Goal: Entertainment & Leisure: Browse casually

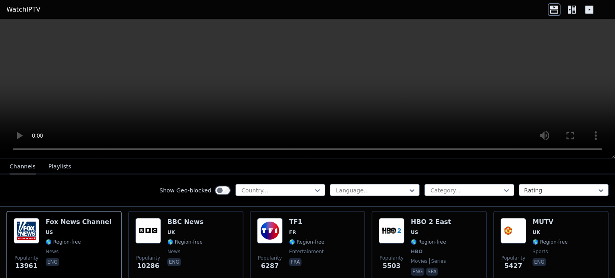
scroll to position [74, 0]
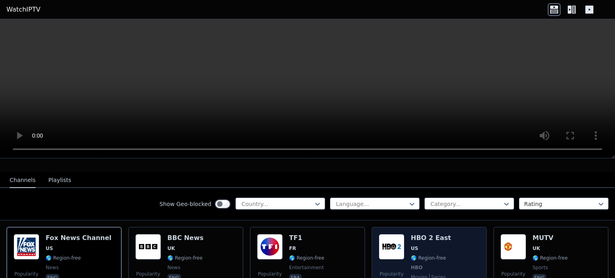
click at [381, 234] on img at bounding box center [392, 247] width 26 height 26
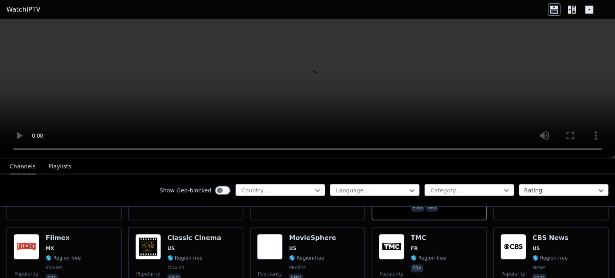
scroll to position [170, 0]
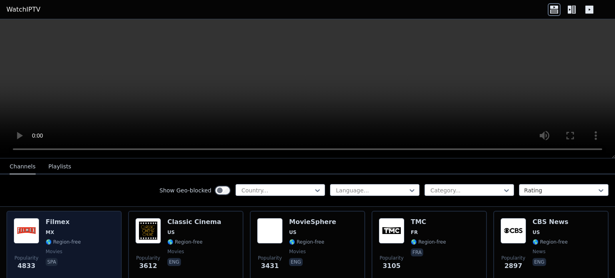
click at [25, 222] on img at bounding box center [27, 231] width 26 height 26
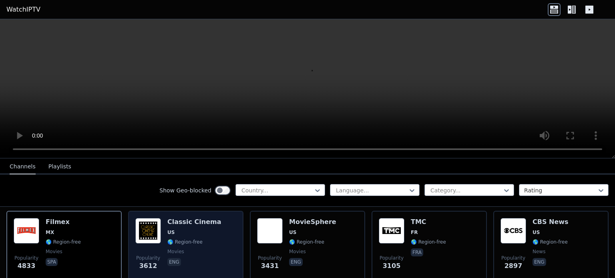
click at [151, 225] on img at bounding box center [148, 231] width 26 height 26
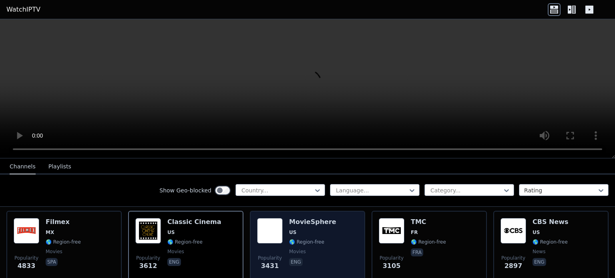
click at [272, 218] on img at bounding box center [270, 231] width 26 height 26
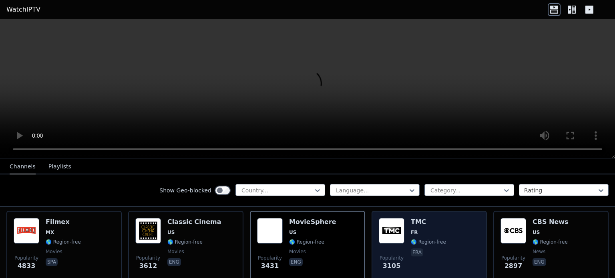
click at [388, 218] on img at bounding box center [392, 231] width 26 height 26
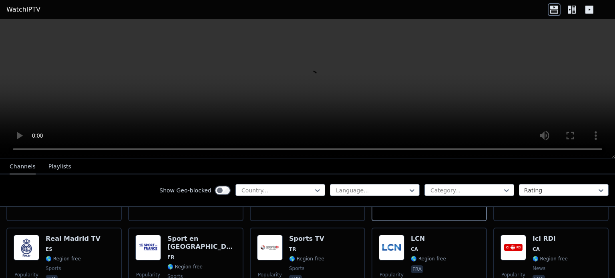
scroll to position [234, 0]
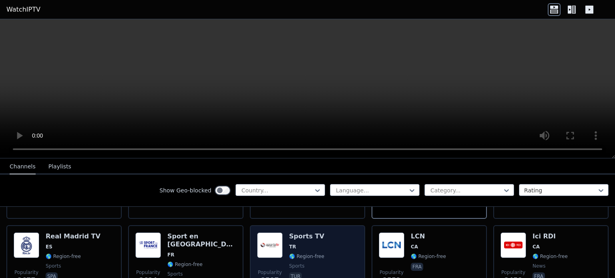
click at [265, 233] on img at bounding box center [270, 246] width 26 height 26
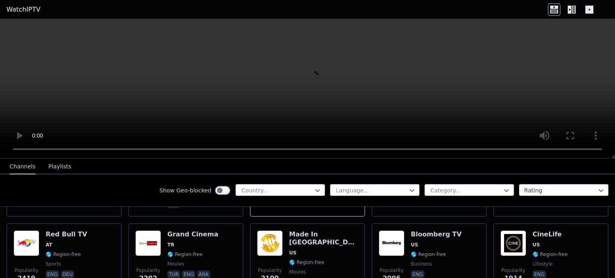
scroll to position [330, 0]
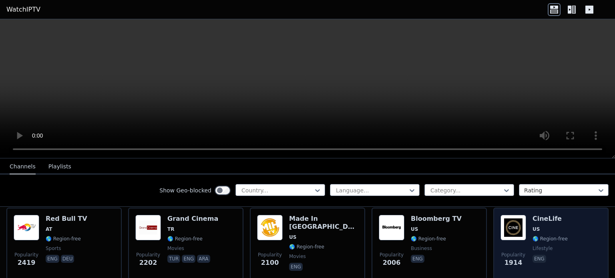
click at [505, 215] on img at bounding box center [514, 228] width 26 height 26
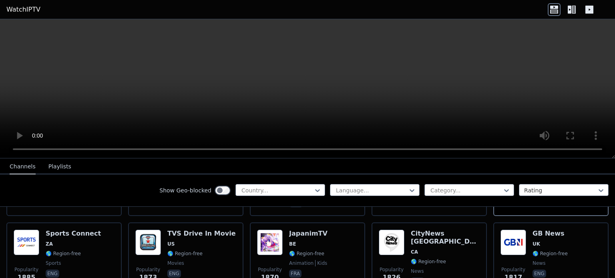
scroll to position [394, 0]
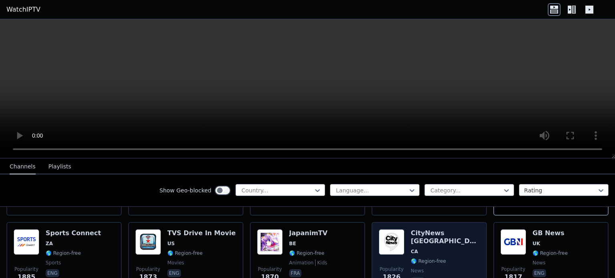
click at [383, 236] on img at bounding box center [392, 242] width 26 height 26
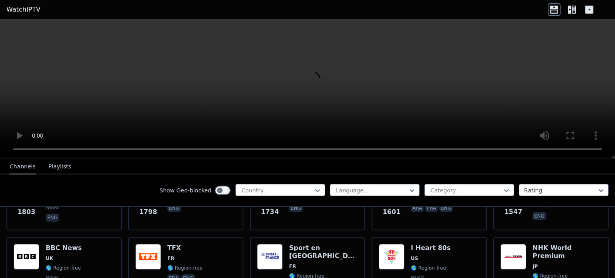
scroll to position [555, 0]
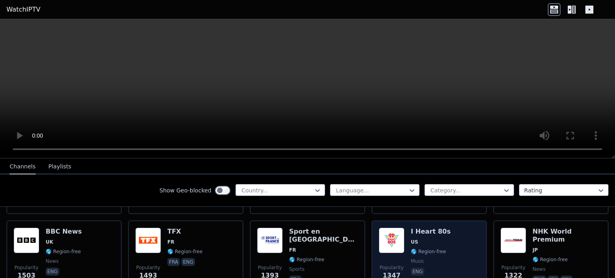
click at [382, 228] on img at bounding box center [392, 241] width 26 height 26
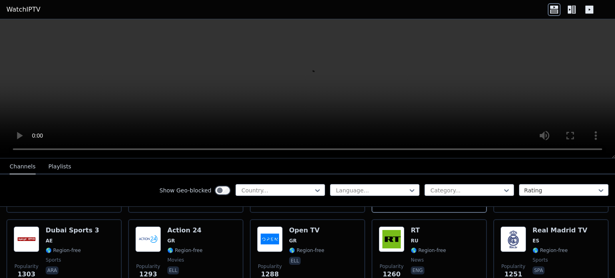
scroll to position [635, 0]
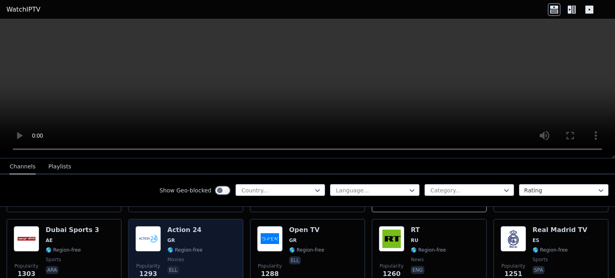
click at [143, 226] on img at bounding box center [148, 239] width 26 height 26
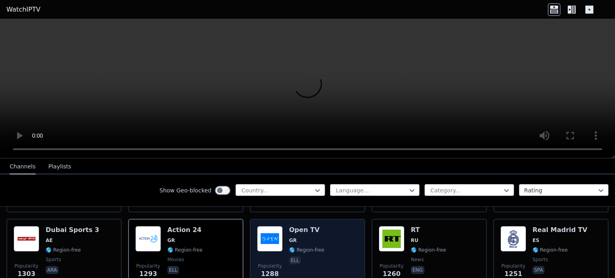
click at [273, 226] on img at bounding box center [270, 239] width 26 height 26
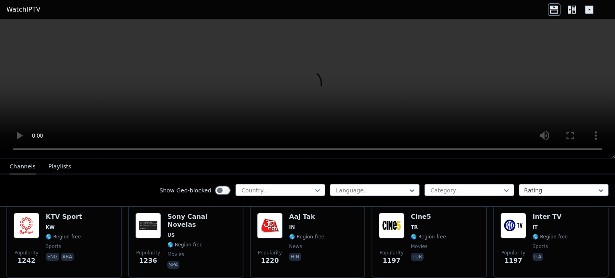
scroll to position [731, 0]
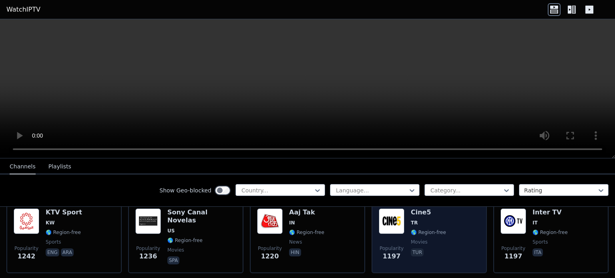
click at [384, 211] on img at bounding box center [392, 222] width 26 height 26
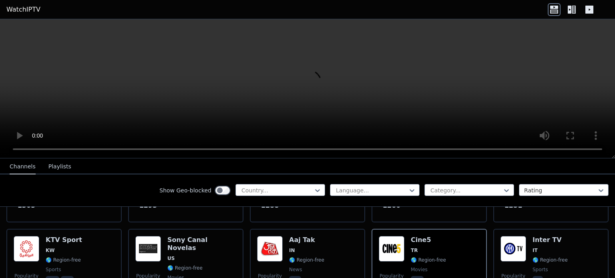
scroll to position [699, 0]
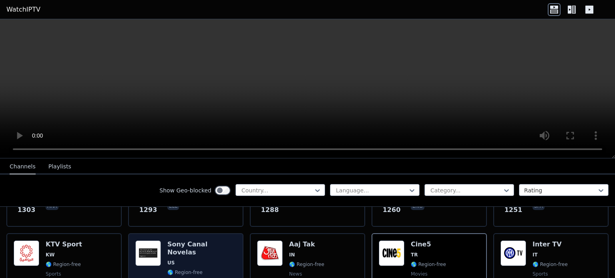
click at [148, 243] on img at bounding box center [148, 254] width 26 height 26
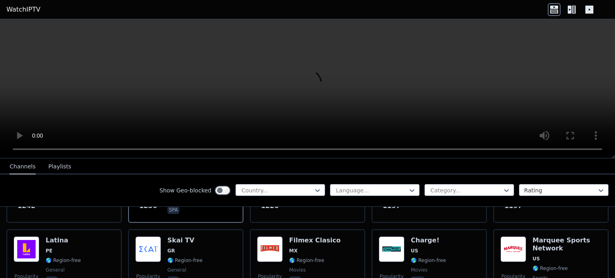
scroll to position [795, 0]
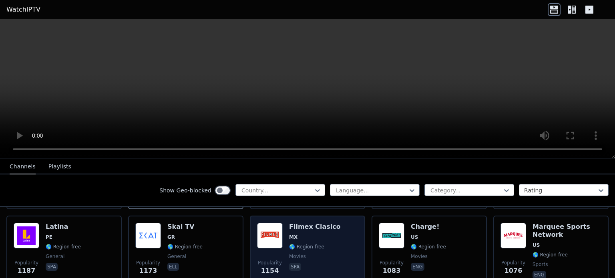
click at [257, 223] on img at bounding box center [270, 236] width 26 height 26
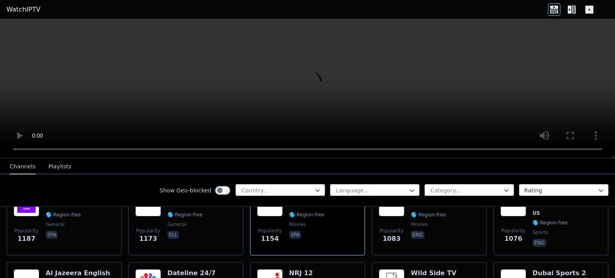
scroll to position [886, 0]
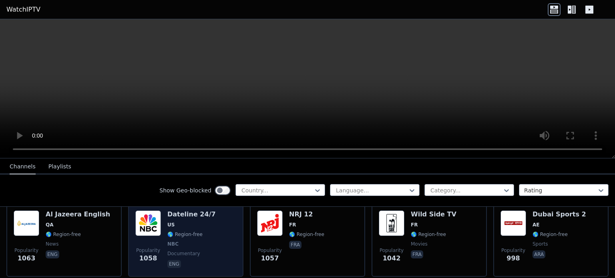
click at [155, 213] on img at bounding box center [148, 224] width 26 height 26
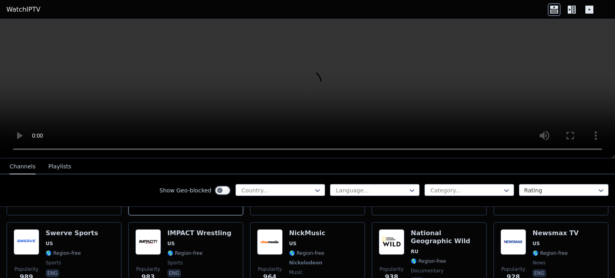
scroll to position [950, 0]
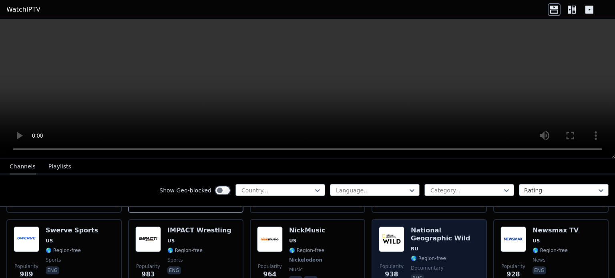
click at [379, 227] on img at bounding box center [392, 240] width 26 height 26
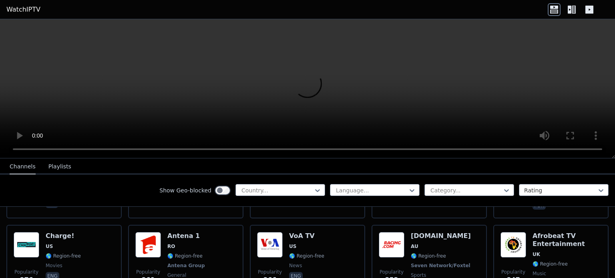
scroll to position [1120, 0]
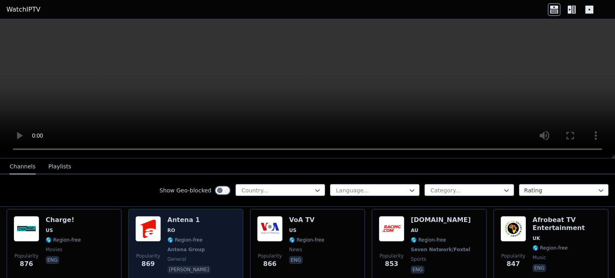
click at [149, 219] on img at bounding box center [148, 229] width 26 height 26
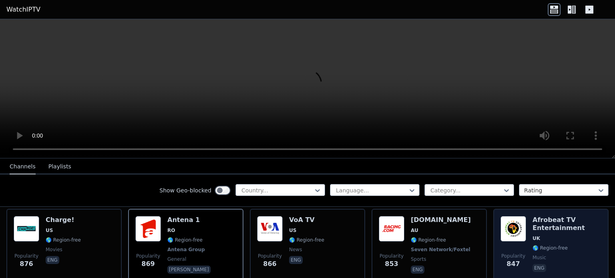
click at [508, 221] on img at bounding box center [514, 229] width 26 height 26
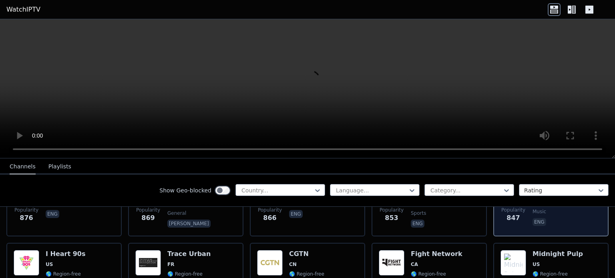
scroll to position [1169, 0]
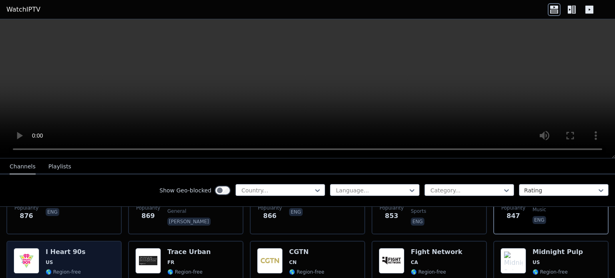
click at [24, 251] on img at bounding box center [27, 261] width 26 height 26
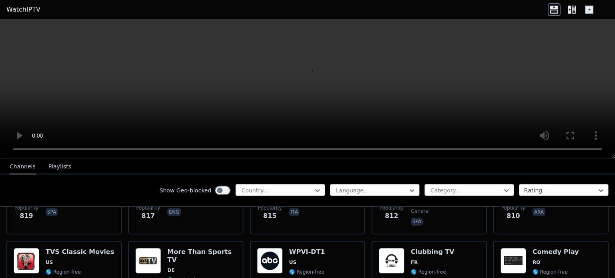
scroll to position [1345, 0]
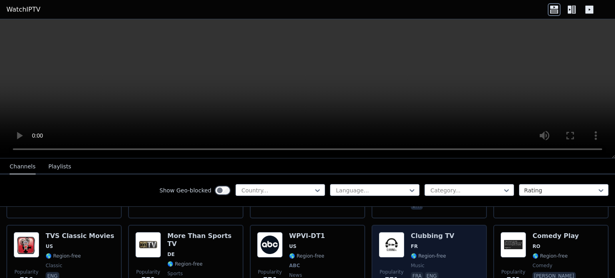
click at [385, 232] on img at bounding box center [392, 245] width 26 height 26
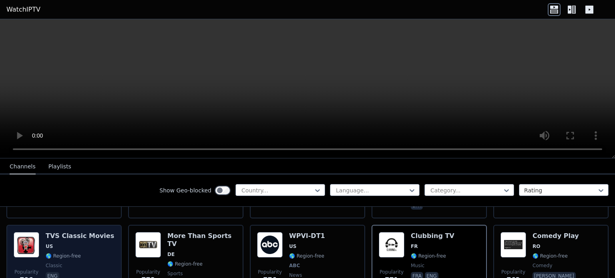
click at [28, 233] on img at bounding box center [27, 245] width 26 height 26
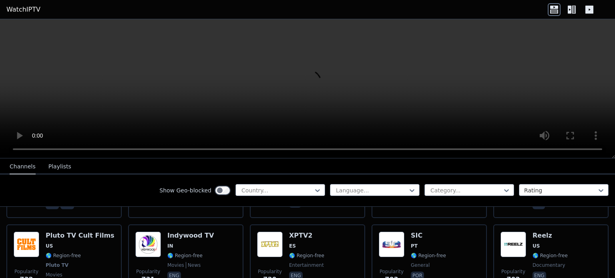
scroll to position [1505, 0]
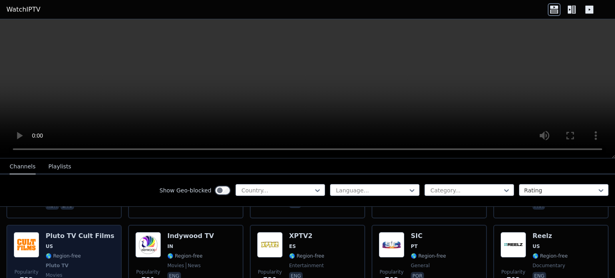
click at [27, 238] on img at bounding box center [27, 245] width 26 height 26
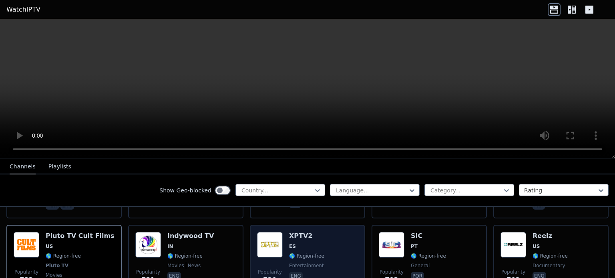
click at [277, 232] on img at bounding box center [270, 245] width 26 height 26
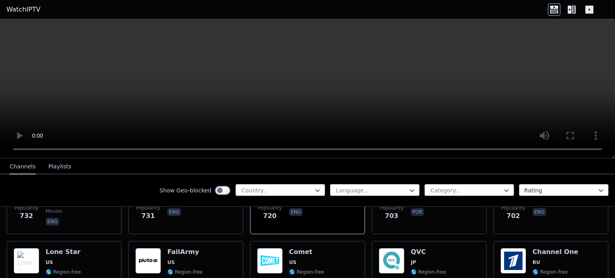
scroll to position [1585, 0]
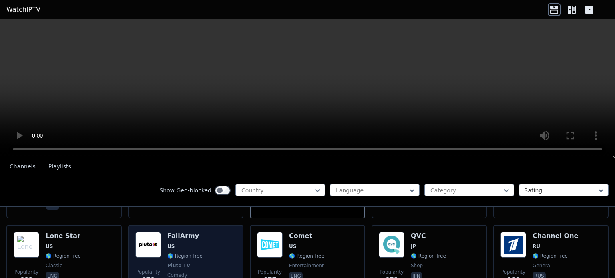
click at [145, 232] on img at bounding box center [148, 245] width 26 height 26
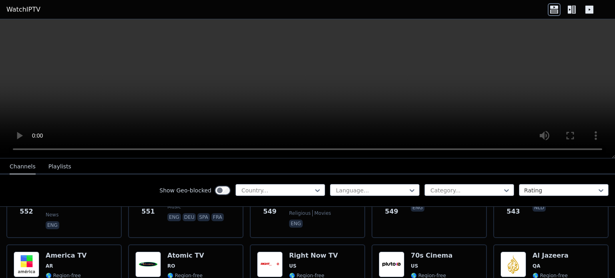
scroll to position [2039, 0]
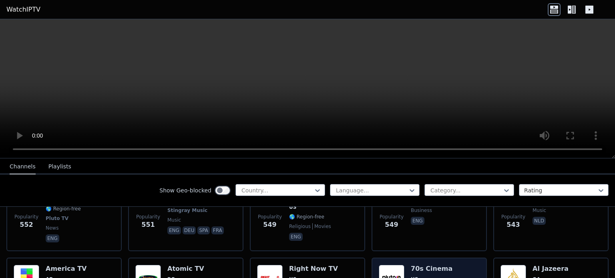
click at [392, 265] on img at bounding box center [392, 278] width 26 height 26
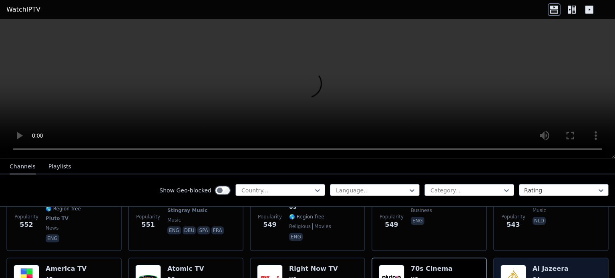
click at [507, 265] on img at bounding box center [514, 278] width 26 height 26
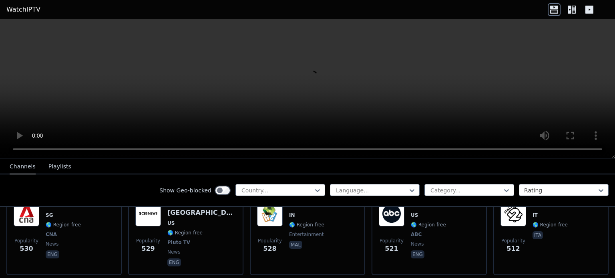
scroll to position [2220, 0]
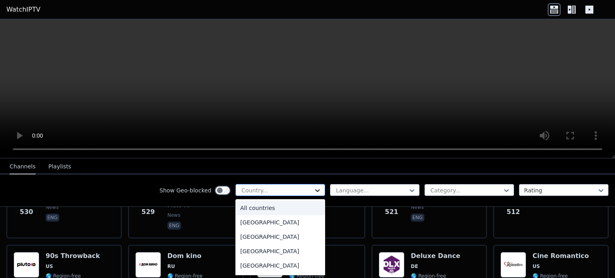
click at [314, 188] on icon at bounding box center [318, 191] width 8 height 8
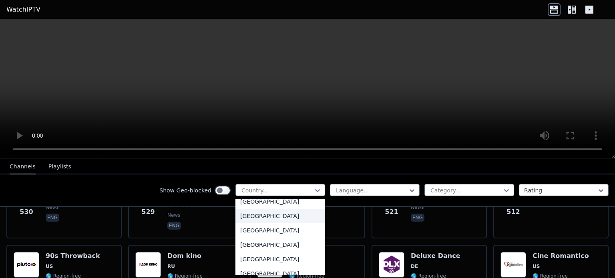
scroll to position [2810, 0]
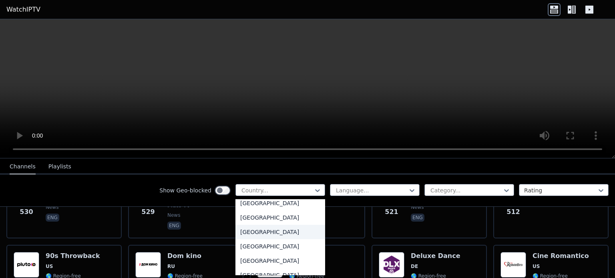
click at [247, 229] on div "[GEOGRAPHIC_DATA]" at bounding box center [280, 232] width 90 height 14
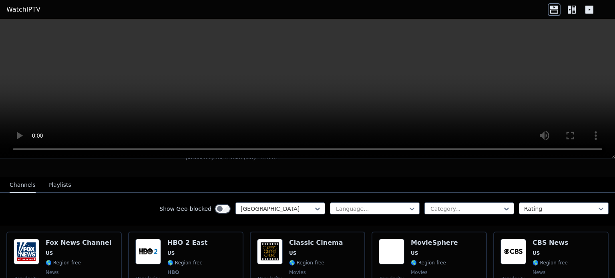
scroll to position [96, 0]
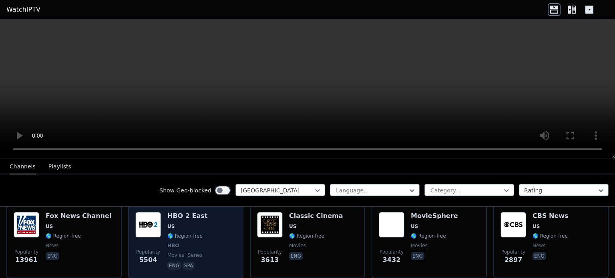
click at [139, 212] on img at bounding box center [148, 225] width 26 height 26
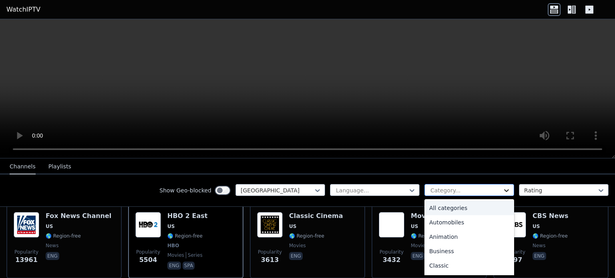
click at [503, 187] on icon at bounding box center [507, 191] width 8 height 8
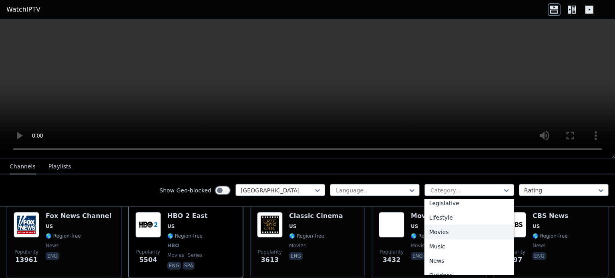
click at [443, 230] on div "Movies" at bounding box center [469, 232] width 90 height 14
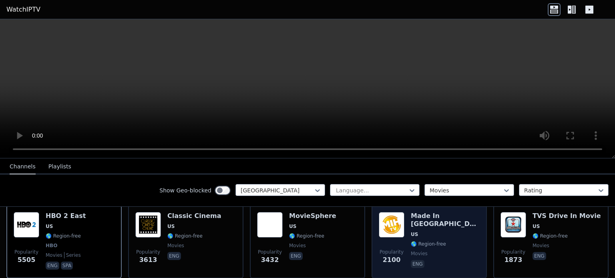
click at [394, 215] on img at bounding box center [392, 225] width 26 height 26
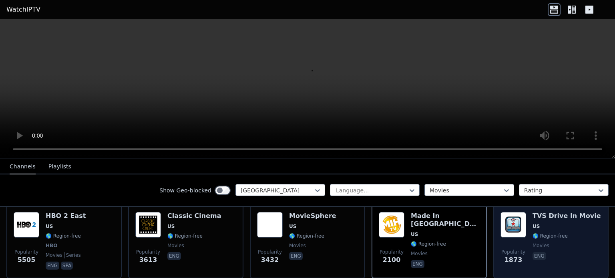
click at [510, 215] on img at bounding box center [514, 225] width 26 height 26
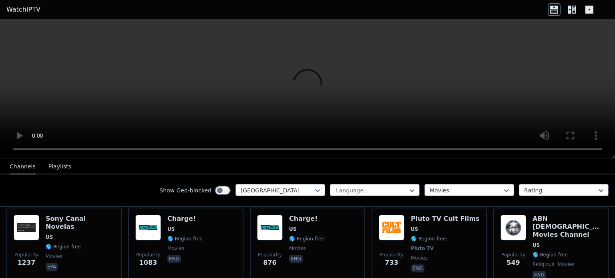
scroll to position [176, 0]
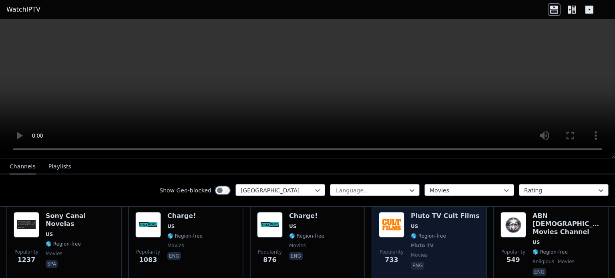
click at [388, 215] on img at bounding box center [392, 225] width 26 height 26
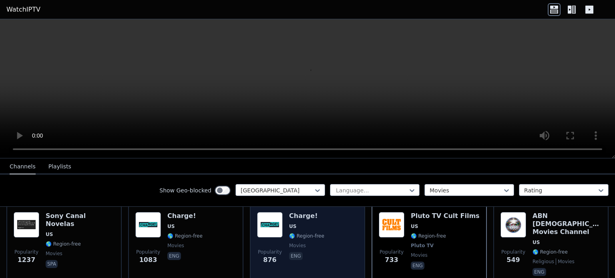
click at [265, 215] on img at bounding box center [270, 225] width 26 height 26
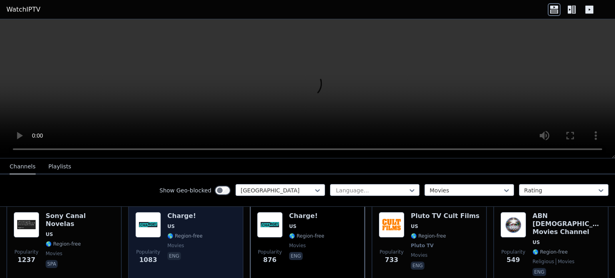
click at [151, 216] on img at bounding box center [148, 225] width 26 height 26
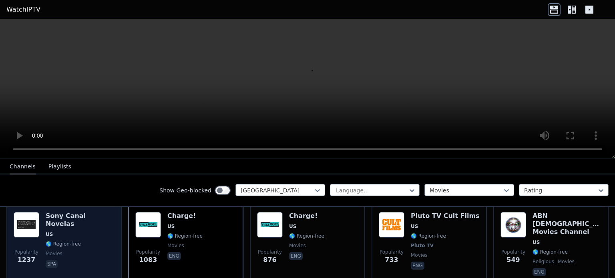
click at [26, 217] on img at bounding box center [27, 225] width 26 height 26
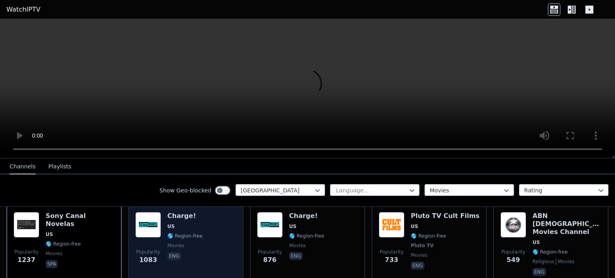
click at [147, 217] on img at bounding box center [148, 225] width 26 height 26
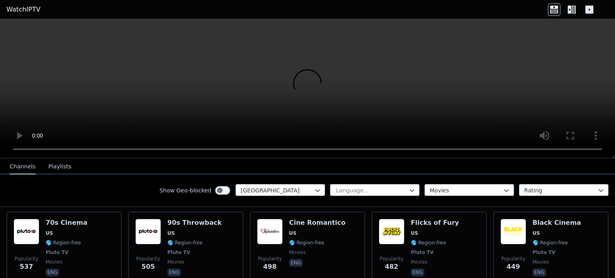
scroll to position [256, 0]
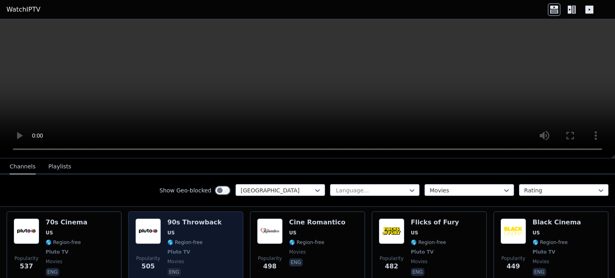
click at [136, 219] on img at bounding box center [148, 232] width 26 height 26
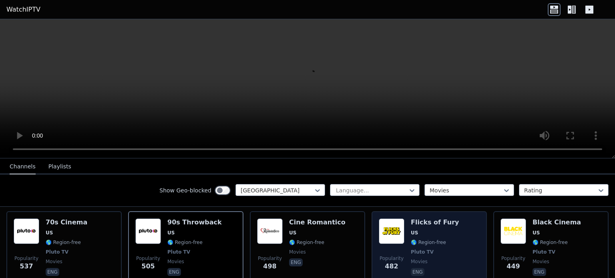
click at [392, 219] on img at bounding box center [392, 232] width 26 height 26
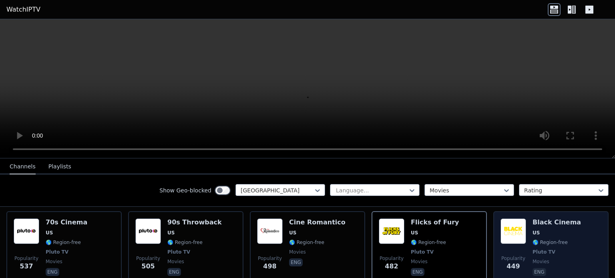
click at [501, 219] on img at bounding box center [514, 232] width 26 height 26
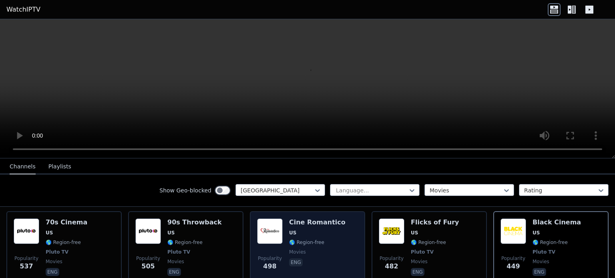
click at [265, 221] on img at bounding box center [270, 232] width 26 height 26
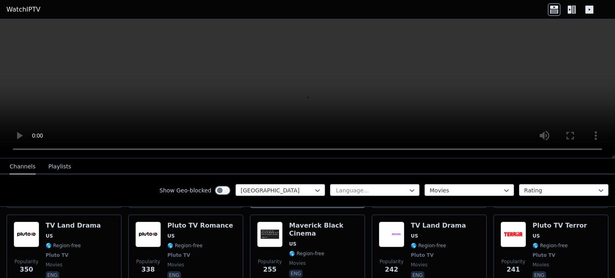
scroll to position [320, 0]
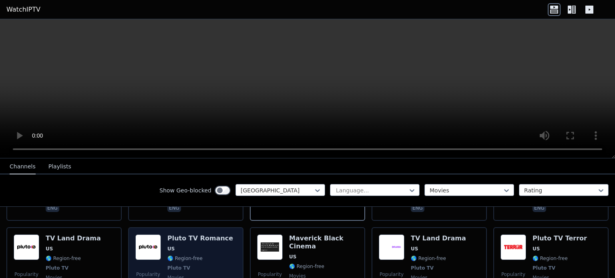
click at [150, 235] on img at bounding box center [148, 248] width 26 height 26
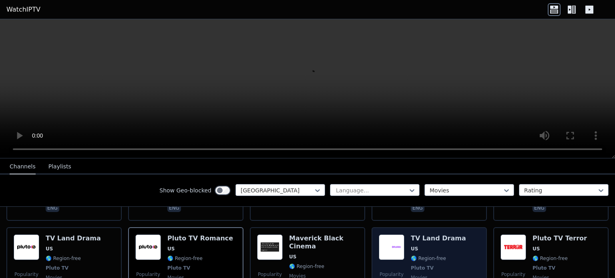
click at [398, 235] on img at bounding box center [392, 248] width 26 height 26
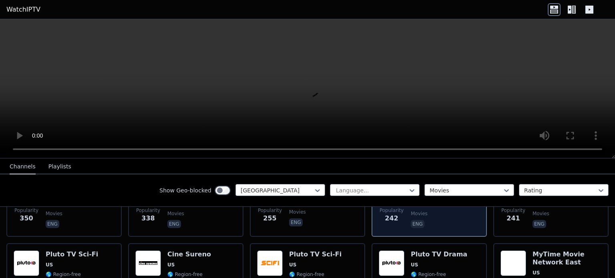
scroll to position [400, 0]
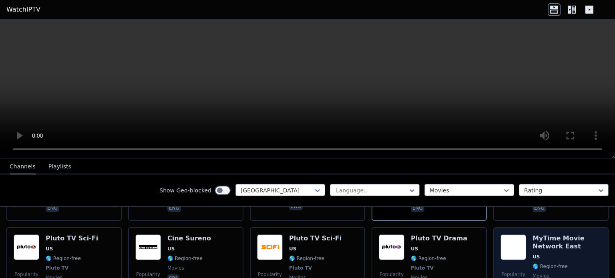
click at [508, 235] on img at bounding box center [514, 248] width 26 height 26
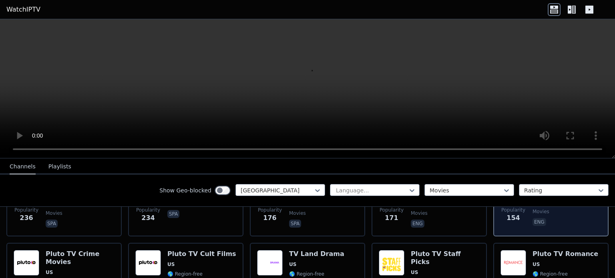
scroll to position [481, 0]
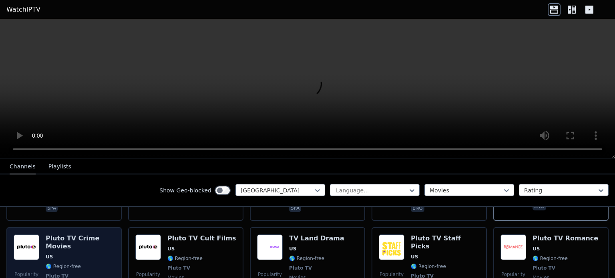
click at [20, 235] on img at bounding box center [27, 248] width 26 height 26
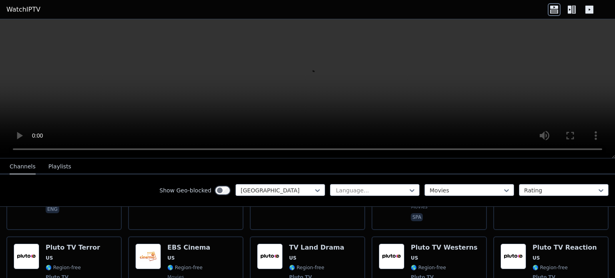
scroll to position [657, 0]
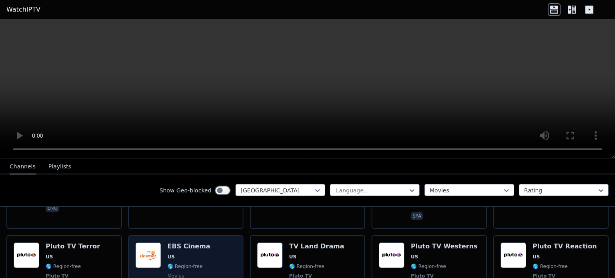
click at [154, 243] on img at bounding box center [148, 256] width 26 height 26
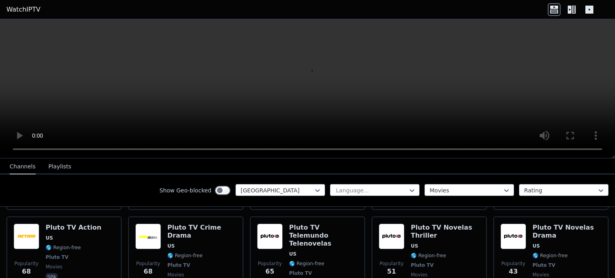
scroll to position [832, 0]
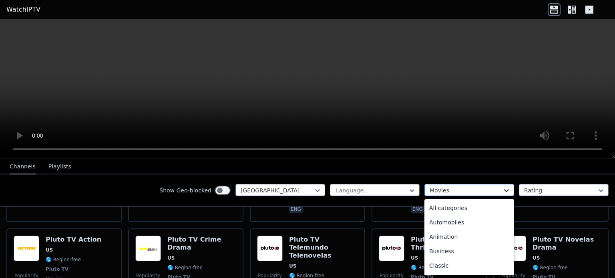
click at [503, 188] on icon at bounding box center [507, 191] width 8 height 8
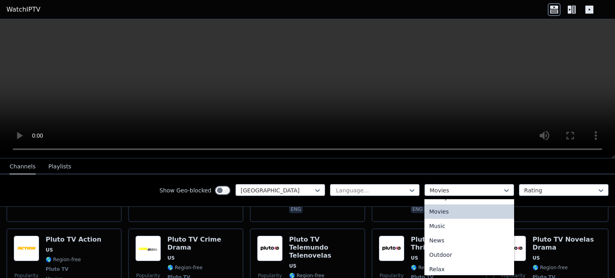
scroll to position [213, 0]
click at [428, 225] on div "Music" at bounding box center [469, 226] width 90 height 14
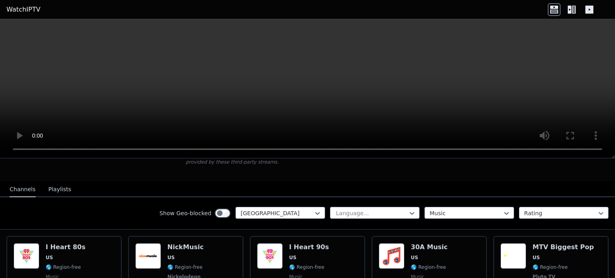
scroll to position [64, 0]
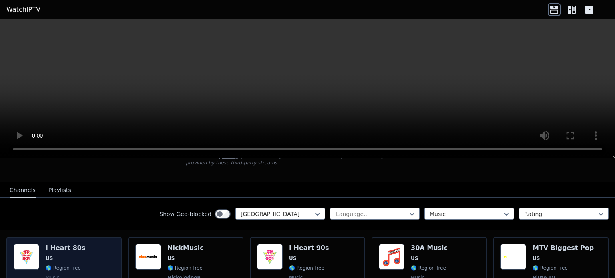
click at [24, 245] on img at bounding box center [27, 257] width 26 height 26
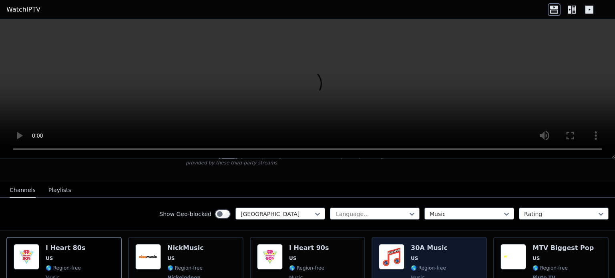
click at [388, 251] on img at bounding box center [392, 257] width 26 height 26
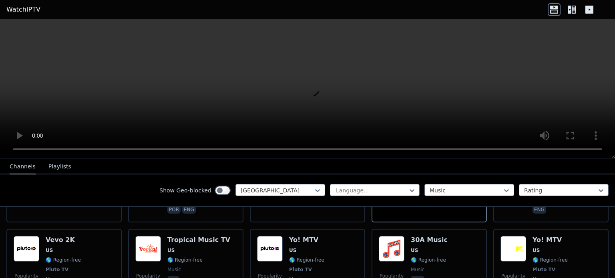
scroll to position [160, 0]
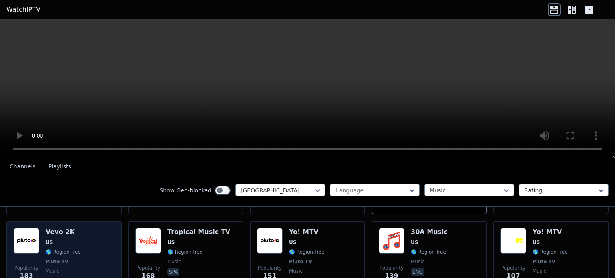
click at [32, 228] on img at bounding box center [27, 241] width 26 height 26
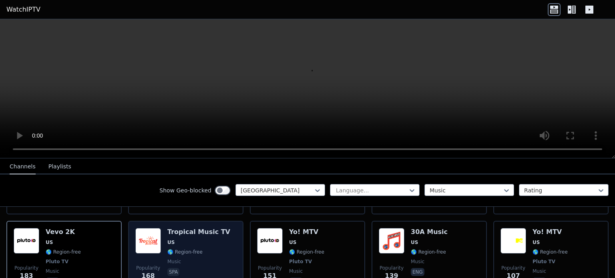
click at [167, 239] on span "US" at bounding box center [170, 242] width 7 height 6
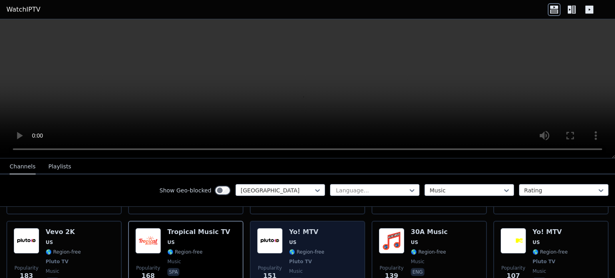
click at [269, 228] on img at bounding box center [270, 241] width 26 height 26
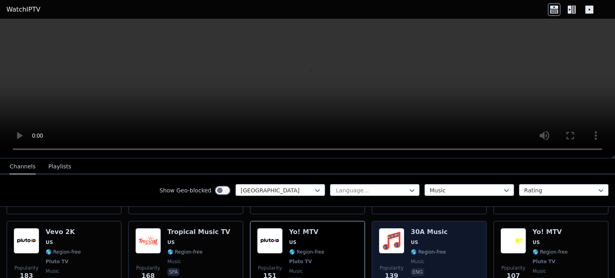
click at [384, 237] on img at bounding box center [392, 241] width 26 height 26
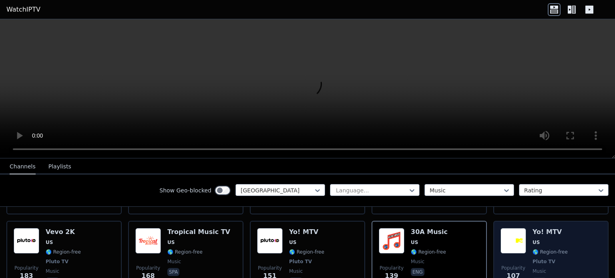
click at [518, 235] on img at bounding box center [514, 241] width 26 height 26
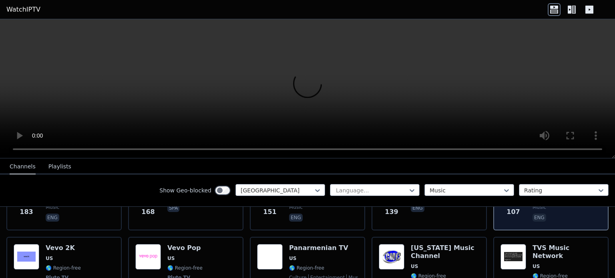
scroll to position [240, 0]
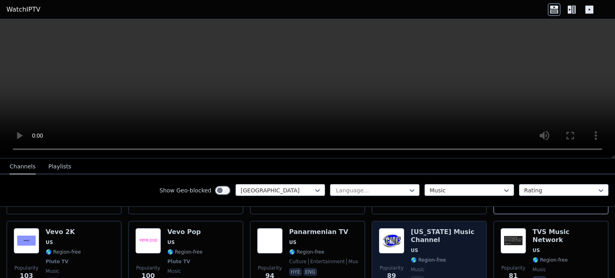
click at [395, 237] on img at bounding box center [392, 241] width 26 height 26
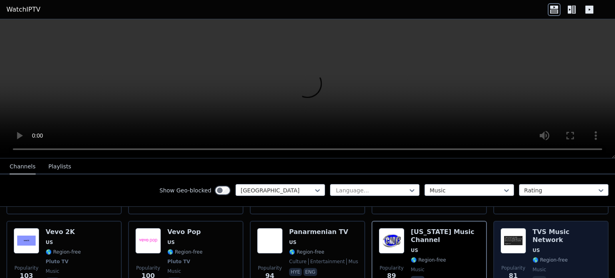
click at [513, 234] on img at bounding box center [514, 241] width 26 height 26
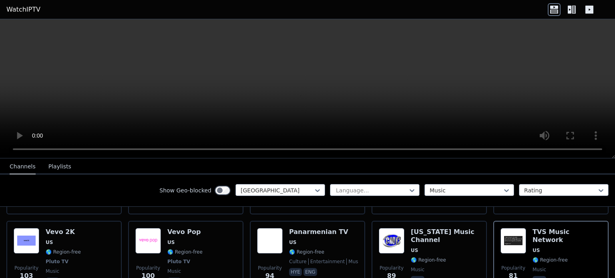
drag, startPoint x: 296, startPoint y: 208, endPoint x: 221, endPoint y: 207, distance: 74.5
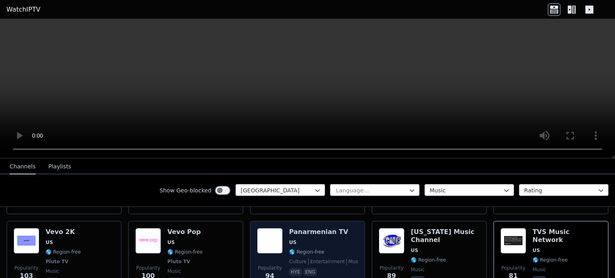
click at [270, 234] on img at bounding box center [270, 241] width 26 height 26
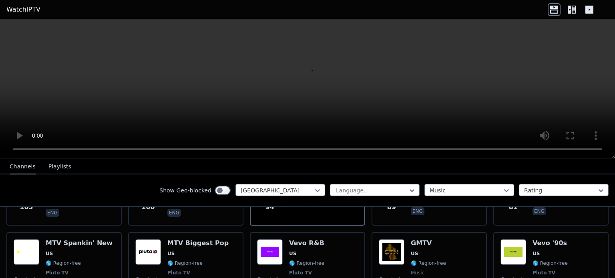
scroll to position [294, 0]
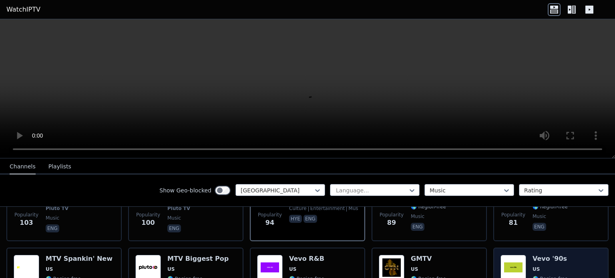
click at [506, 255] on img at bounding box center [514, 268] width 26 height 26
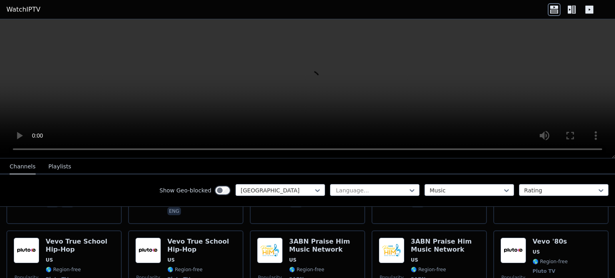
scroll to position [485, 0]
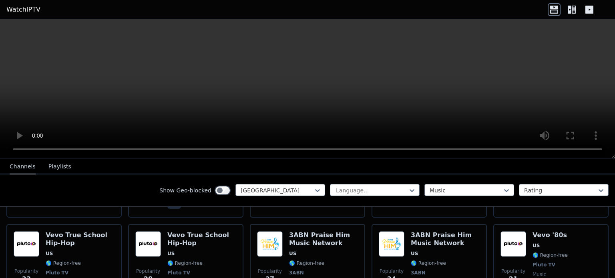
click at [56, 164] on button "Playlists" at bounding box center [59, 166] width 23 height 15
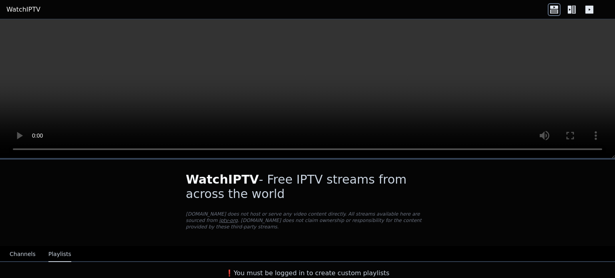
click at [24, 249] on button "Channels" at bounding box center [23, 254] width 26 height 15
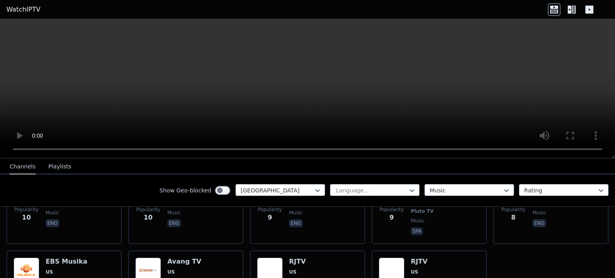
scroll to position [1156, 0]
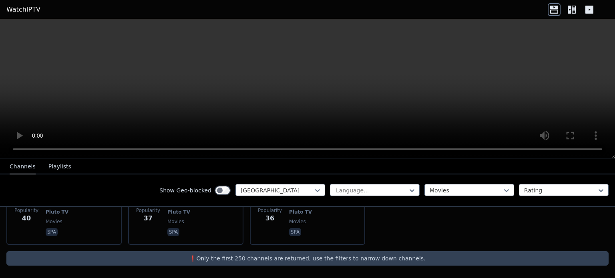
scroll to position [944, 0]
